Goal: Information Seeking & Learning: Find specific fact

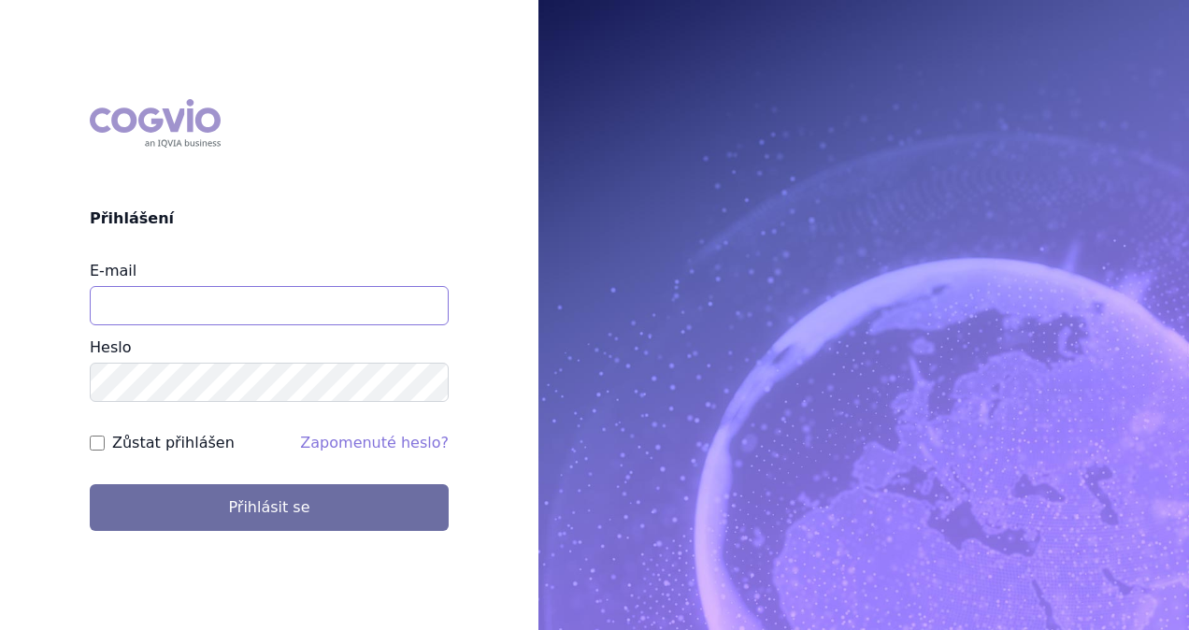
click at [218, 310] on input "E-mail" at bounding box center [269, 305] width 359 height 39
type input "michaela.x.tauchmanova@gsk.com"
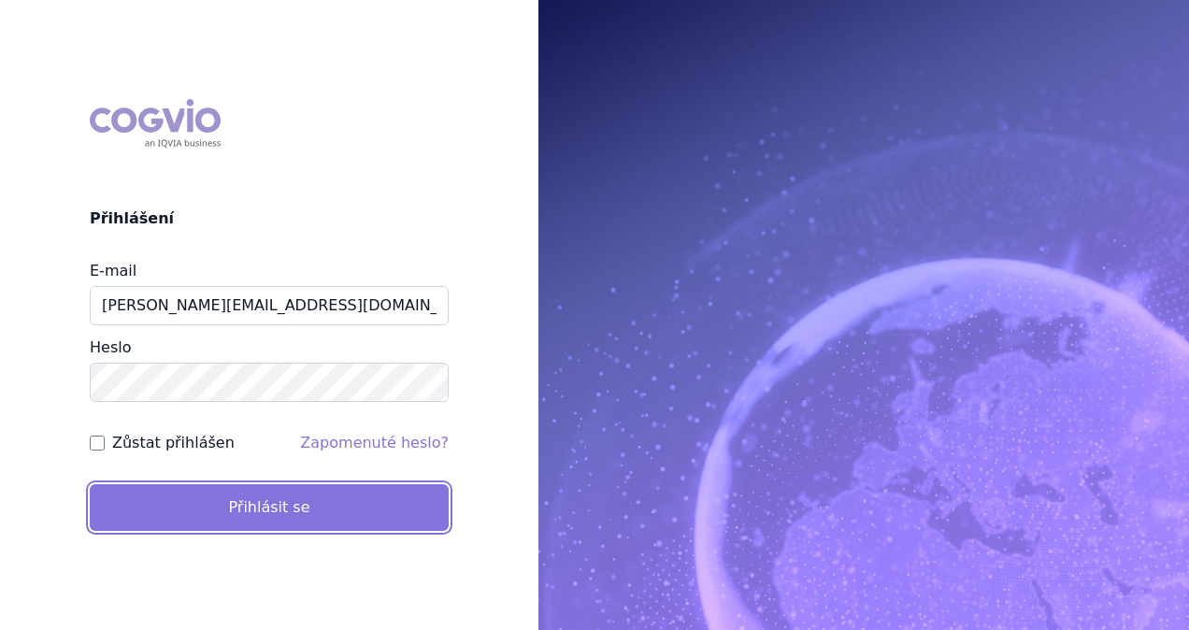
click at [232, 503] on button "Přihlásit se" at bounding box center [269, 507] width 359 height 47
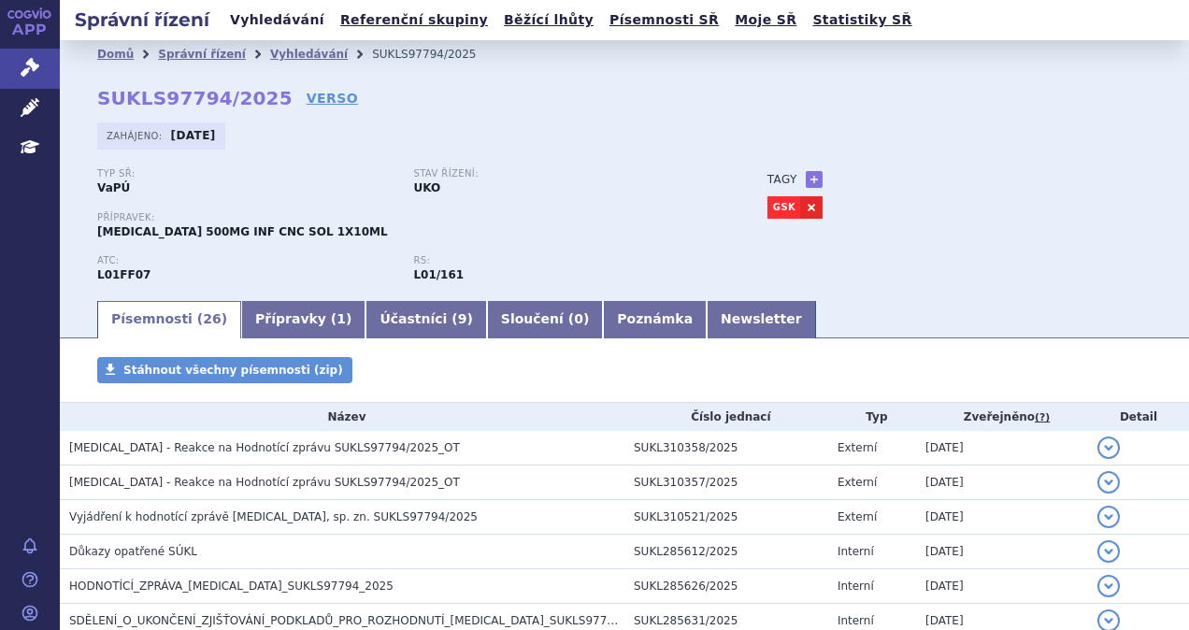
click at [250, 20] on link "Vyhledávání" at bounding box center [277, 19] width 106 height 25
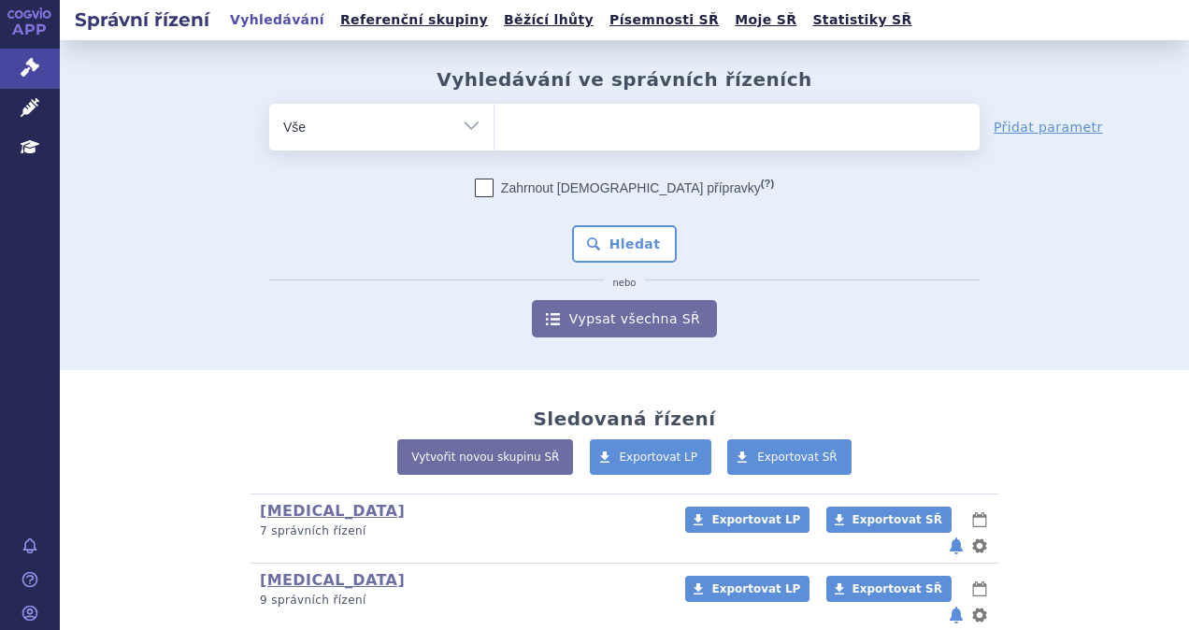
click at [570, 123] on ul at bounding box center [737, 123] width 485 height 39
click at [495, 123] on select at bounding box center [494, 126] width 1 height 47
type input "ly"
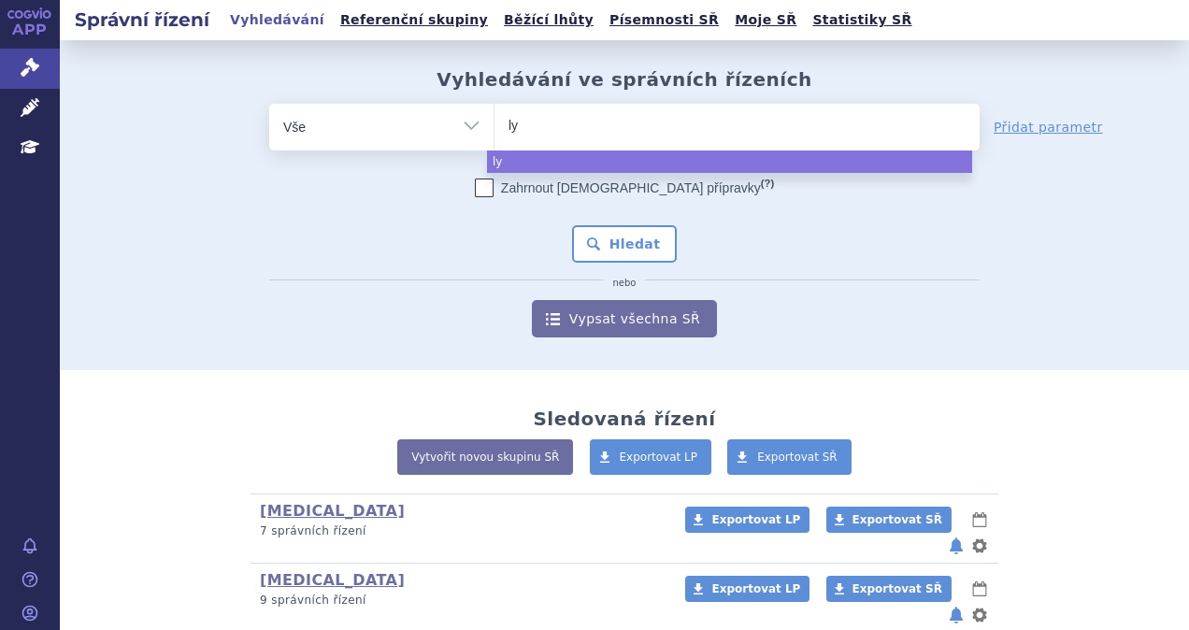
type input "lyn"
type input "lyna"
type input "lyn"
type input "lynpa"
type input "lynpar"
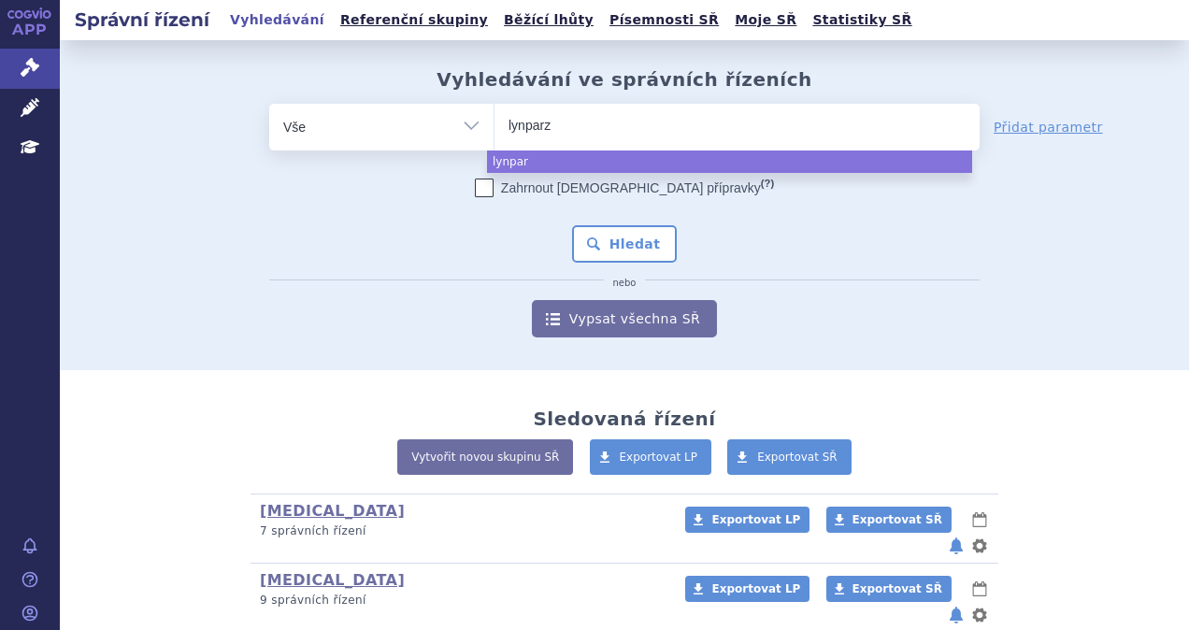
type input "[MEDICAL_DATA]"
select select "[MEDICAL_DATA]"
click at [625, 238] on button "Hledat" at bounding box center [625, 243] width 106 height 37
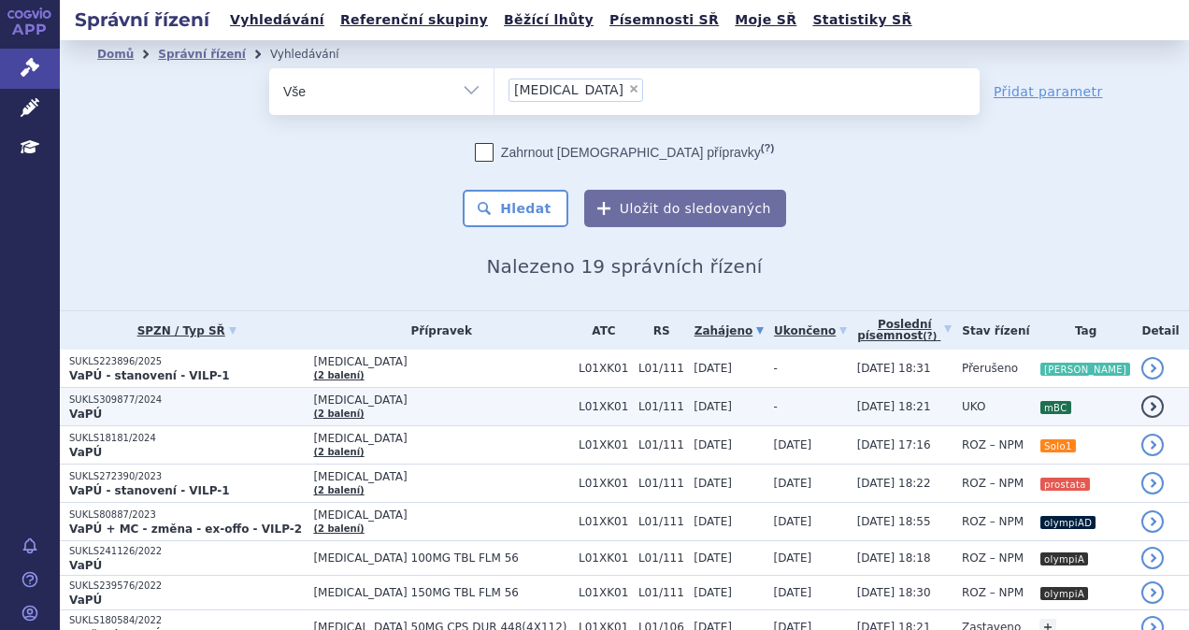
click at [398, 410] on td "[MEDICAL_DATA] (2 balení)" at bounding box center [437, 407] width 266 height 38
